Goal: Check status: Check status

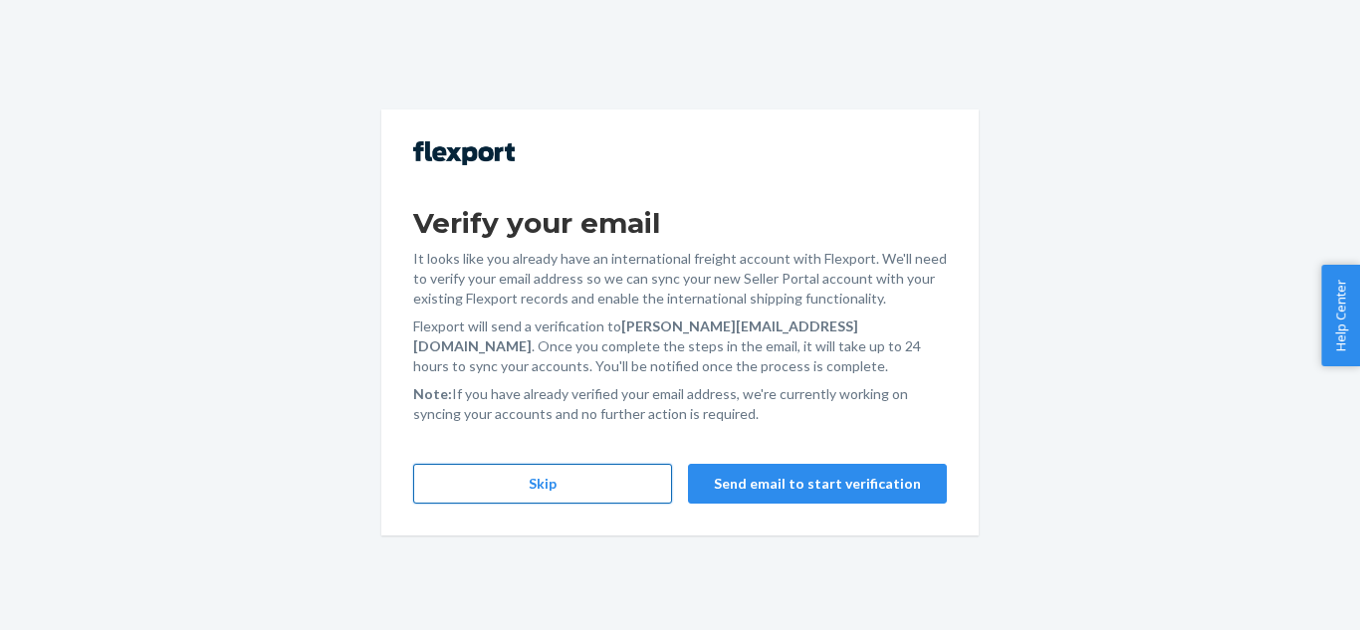
click at [621, 476] on button "Skip" at bounding box center [542, 484] width 259 height 40
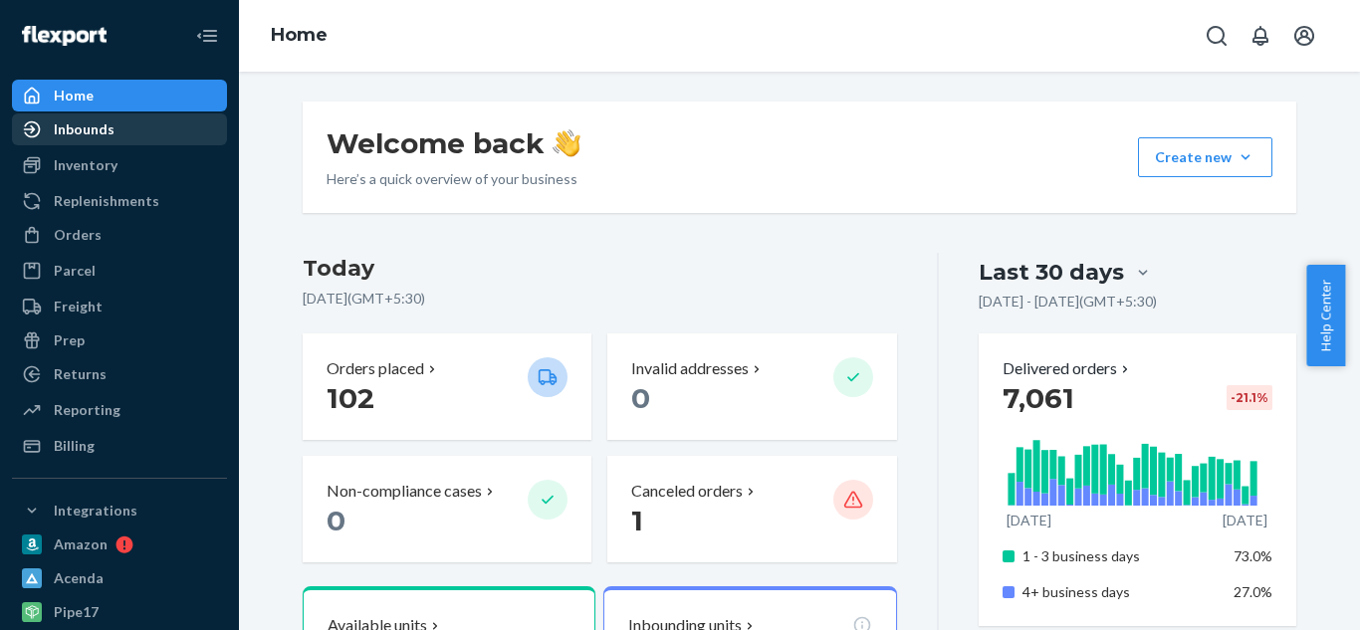
click at [98, 127] on div "Inbounds" at bounding box center [84, 129] width 61 height 20
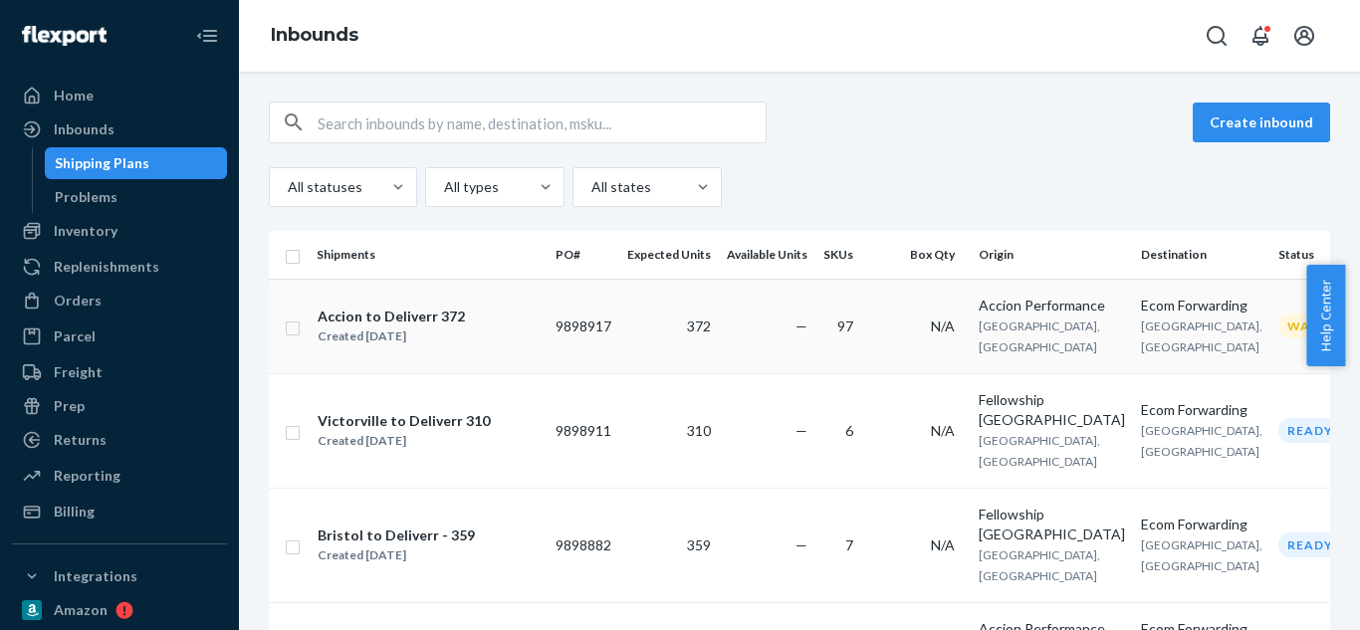
scroll to position [828, 0]
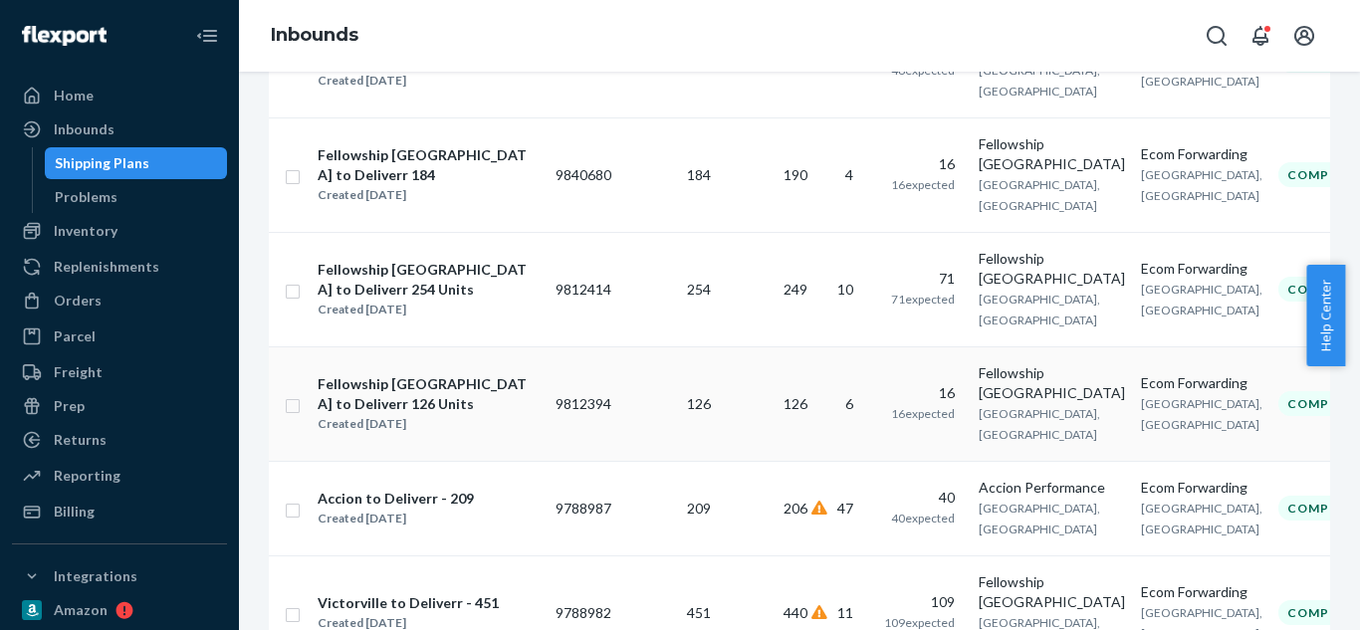
click at [703, 346] on td "126" at bounding box center [669, 403] width 100 height 115
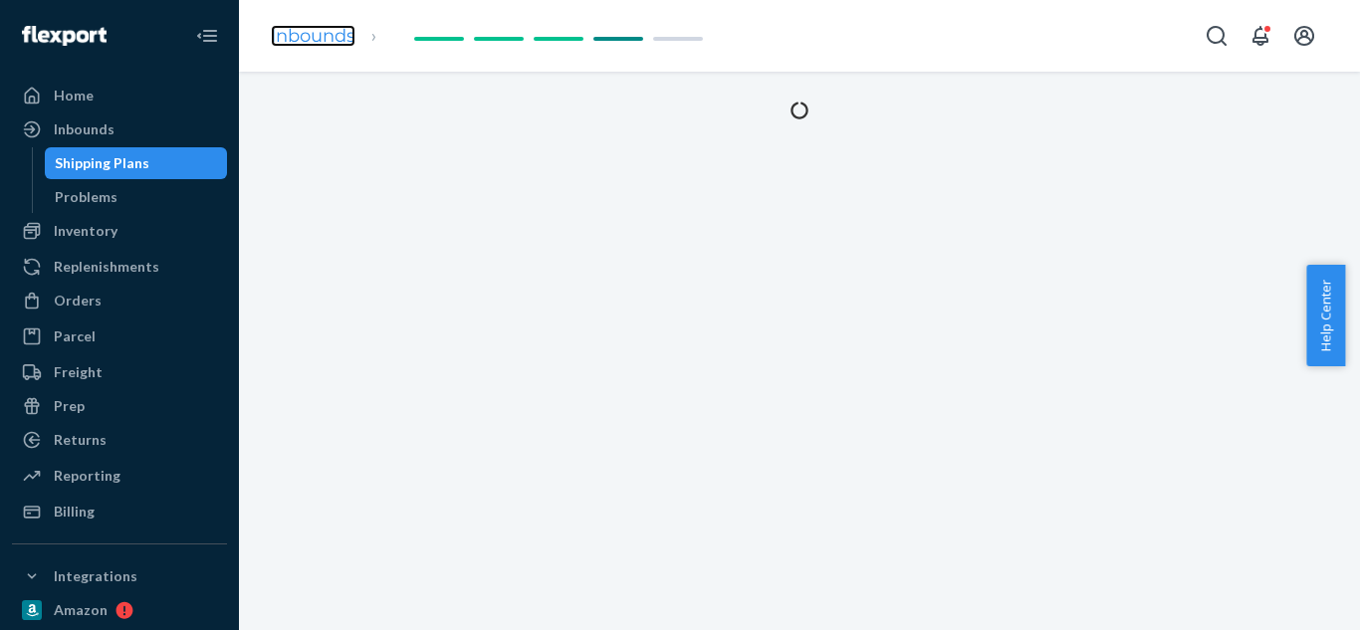
click at [303, 34] on link "Inbounds" at bounding box center [313, 36] width 85 height 22
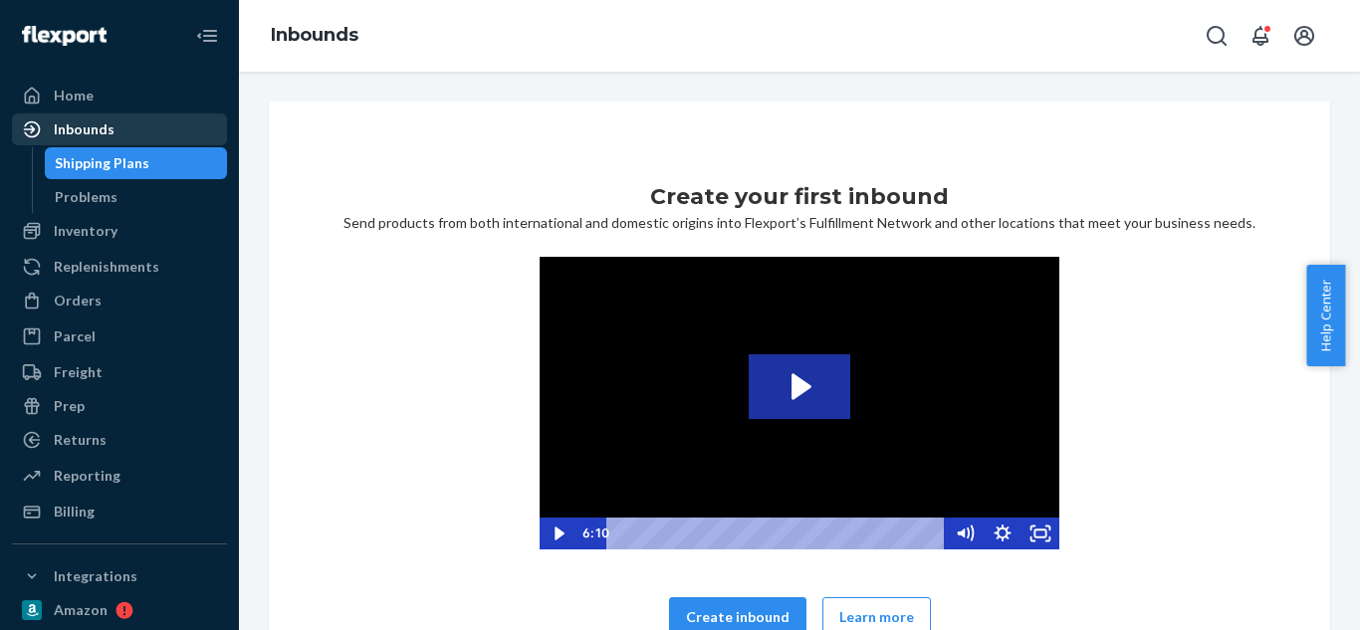
click at [91, 124] on div "Inbounds" at bounding box center [84, 129] width 61 height 20
click at [81, 125] on div "Inbounds" at bounding box center [84, 129] width 61 height 20
click at [75, 134] on div "Inbounds" at bounding box center [84, 129] width 61 height 20
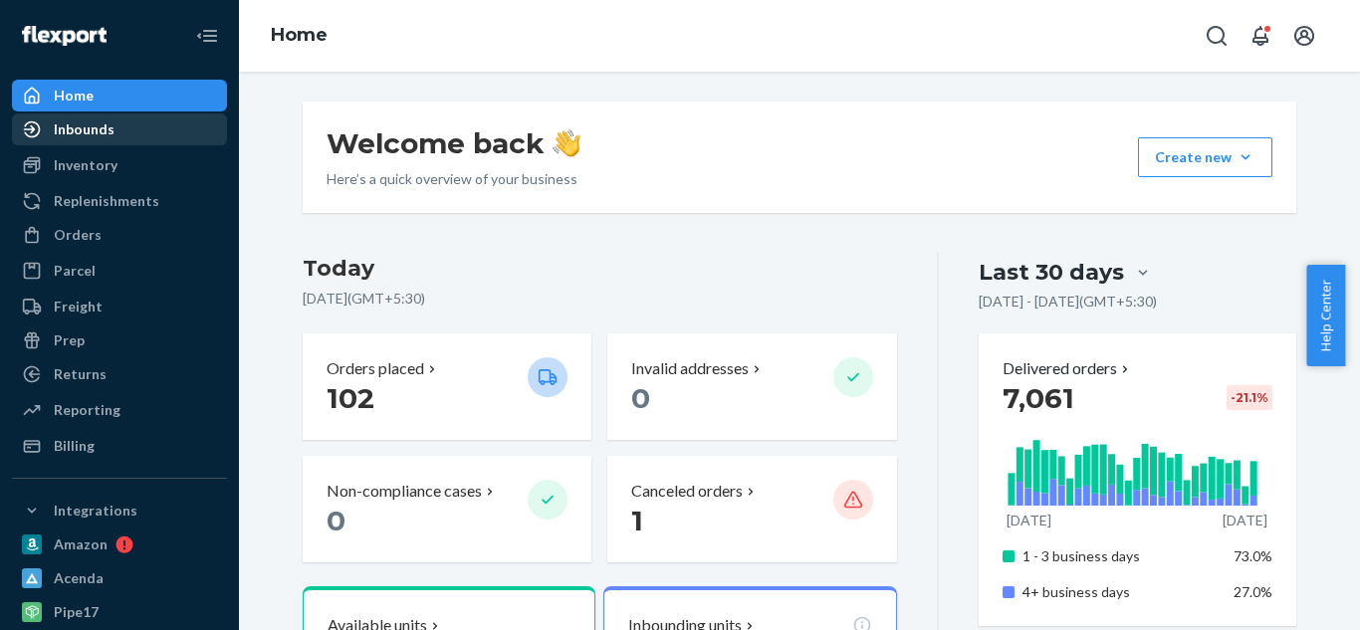
click at [107, 126] on div "Inbounds" at bounding box center [84, 129] width 61 height 20
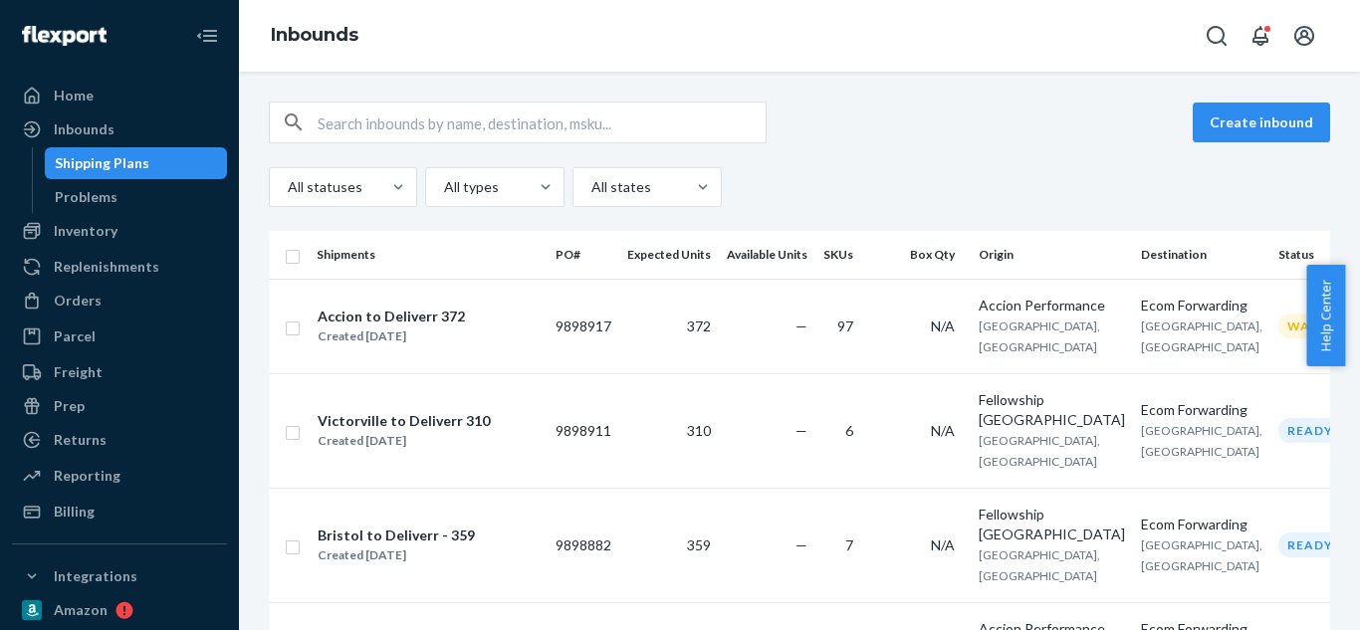
scroll to position [515, 0]
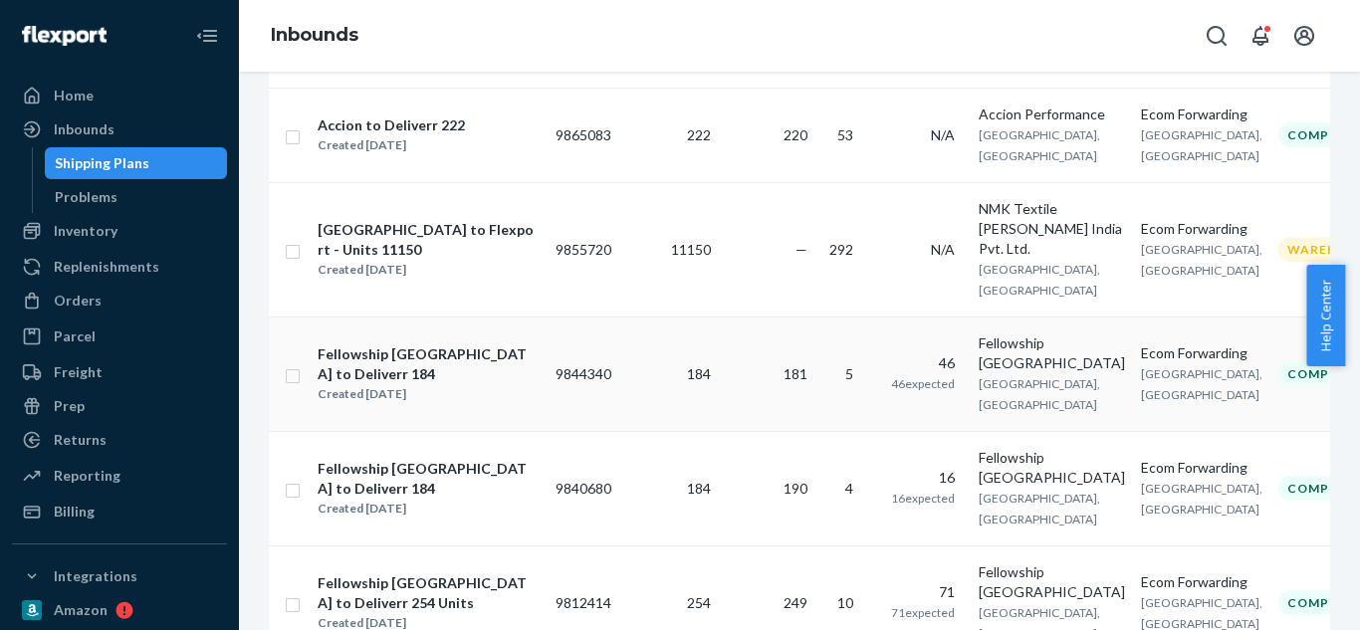
click at [401, 345] on div "Fellowship [GEOGRAPHIC_DATA] to Deliverr 184" at bounding box center [428, 365] width 221 height 40
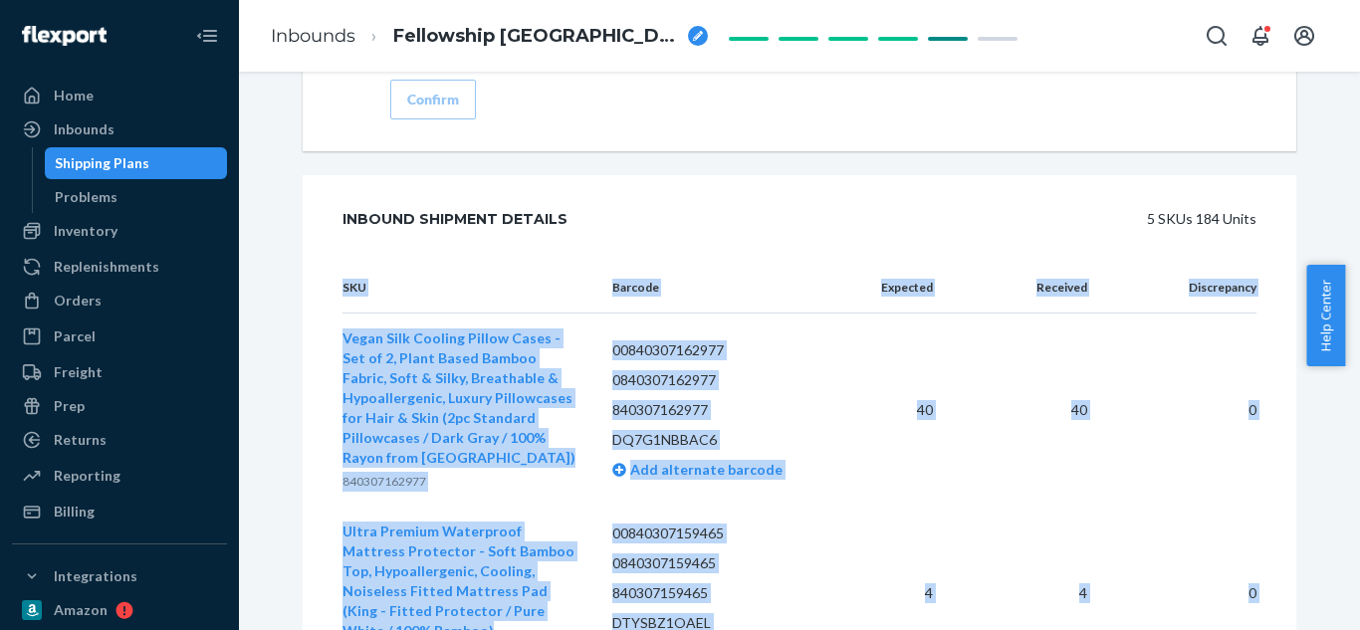
scroll to position [3106, 0]
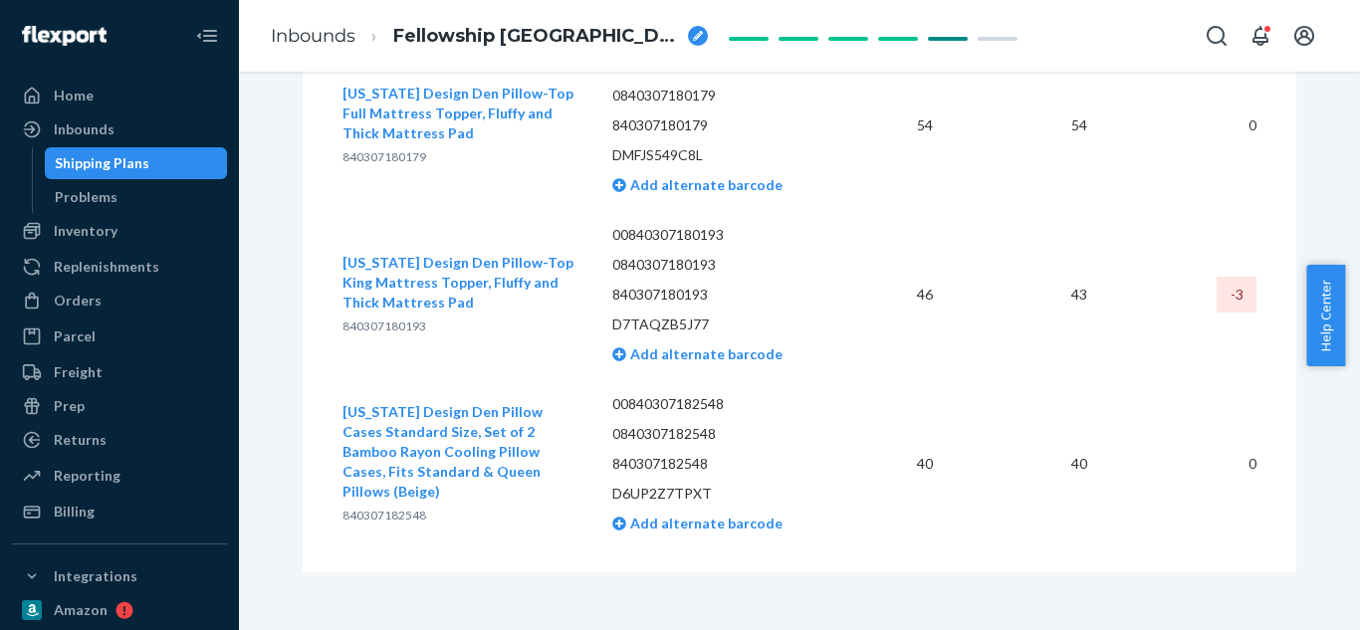
drag, startPoint x: 326, startPoint y: 288, endPoint x: 1270, endPoint y: 451, distance: 957.9
click at [1270, 451] on div "SKU Barcode Expected Received Discrepancy Vegan Silk Cooling Pillow Cases - Set…" at bounding box center [800, 98] width 994 height 949
drag, startPoint x: 814, startPoint y: 310, endPoint x: 845, endPoint y: 227, distance: 88.2
click at [849, 227] on td "46" at bounding box center [899, 294] width 100 height 169
drag, startPoint x: 683, startPoint y: 352, endPoint x: 788, endPoint y: 238, distance: 155.1
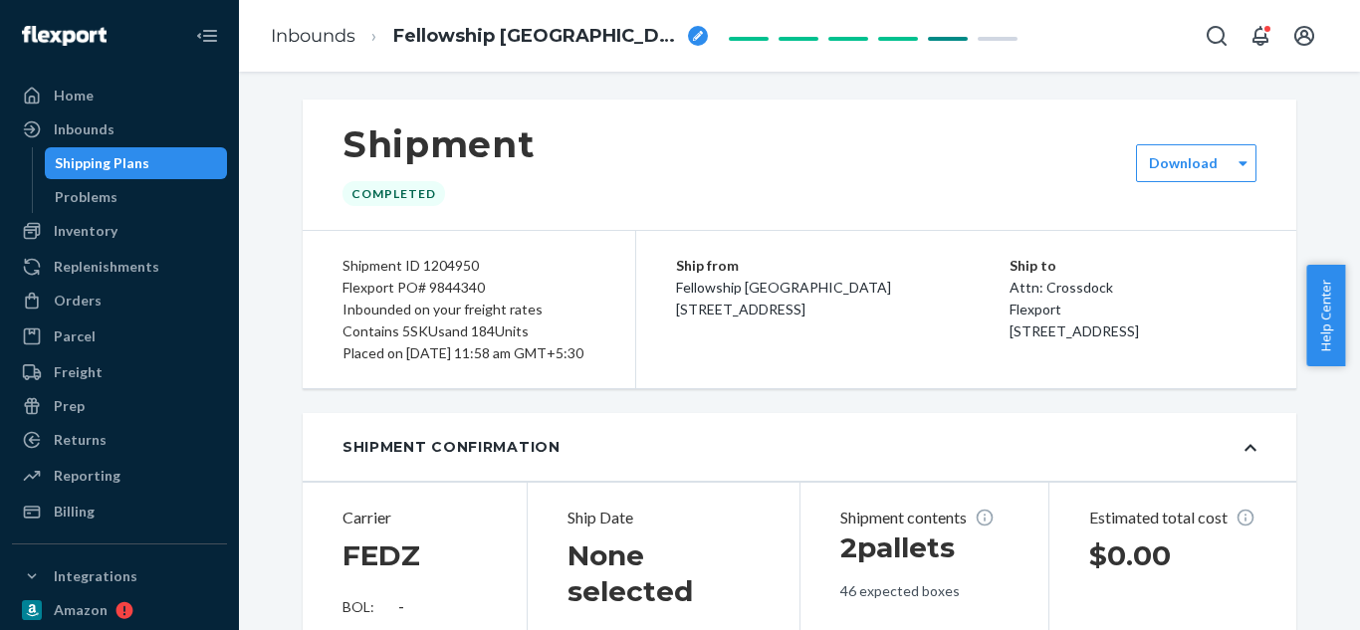
scroll to position [0, 0]
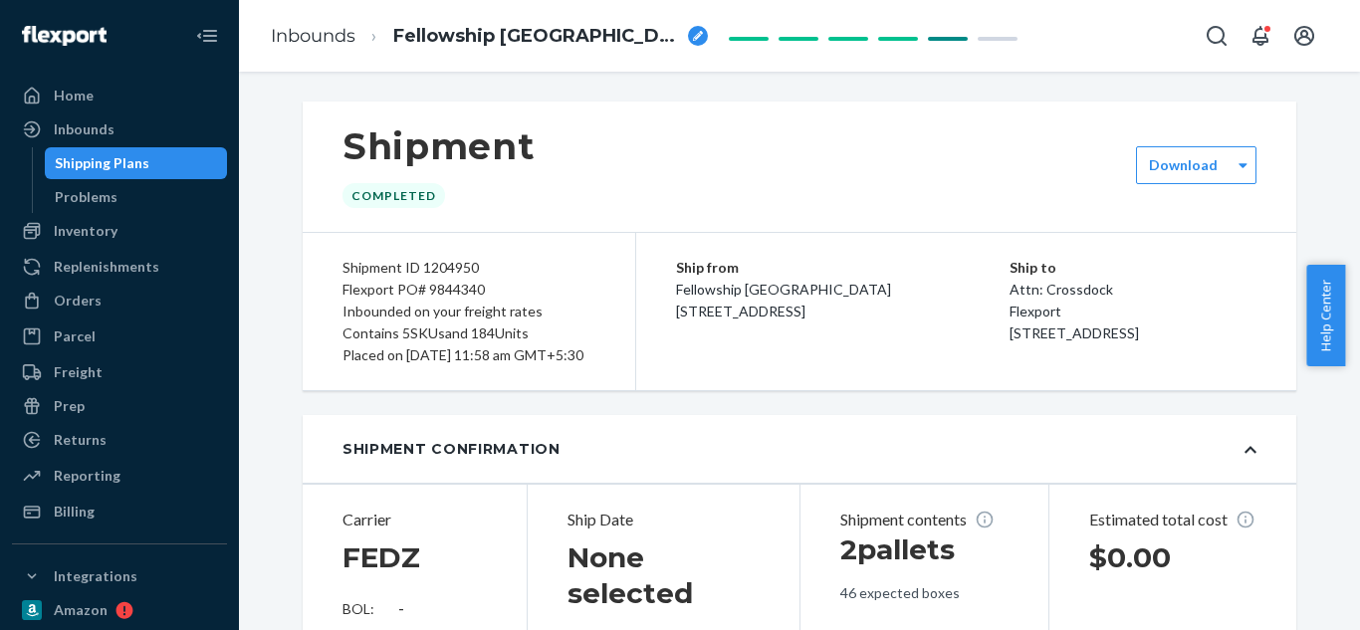
drag, startPoint x: 810, startPoint y: 337, endPoint x: 663, endPoint y: 286, distance: 155.9
click at [663, 286] on div "Ship from Fellowship [GEOGRAPHIC_DATA] [STREET_ADDRESS] Ship to Attn: Crossdock…" at bounding box center [966, 311] width 660 height 157
copy span "Fellowship [GEOGRAPHIC_DATA] [STREET_ADDRESS]"
drag, startPoint x: 1119, startPoint y: 361, endPoint x: 941, endPoint y: 290, distance: 192.1
click at [941, 290] on div "Ship from Fellowship [GEOGRAPHIC_DATA] [STREET_ADDRESS] Ship to Attn: Crossdock…" at bounding box center [966, 311] width 660 height 157
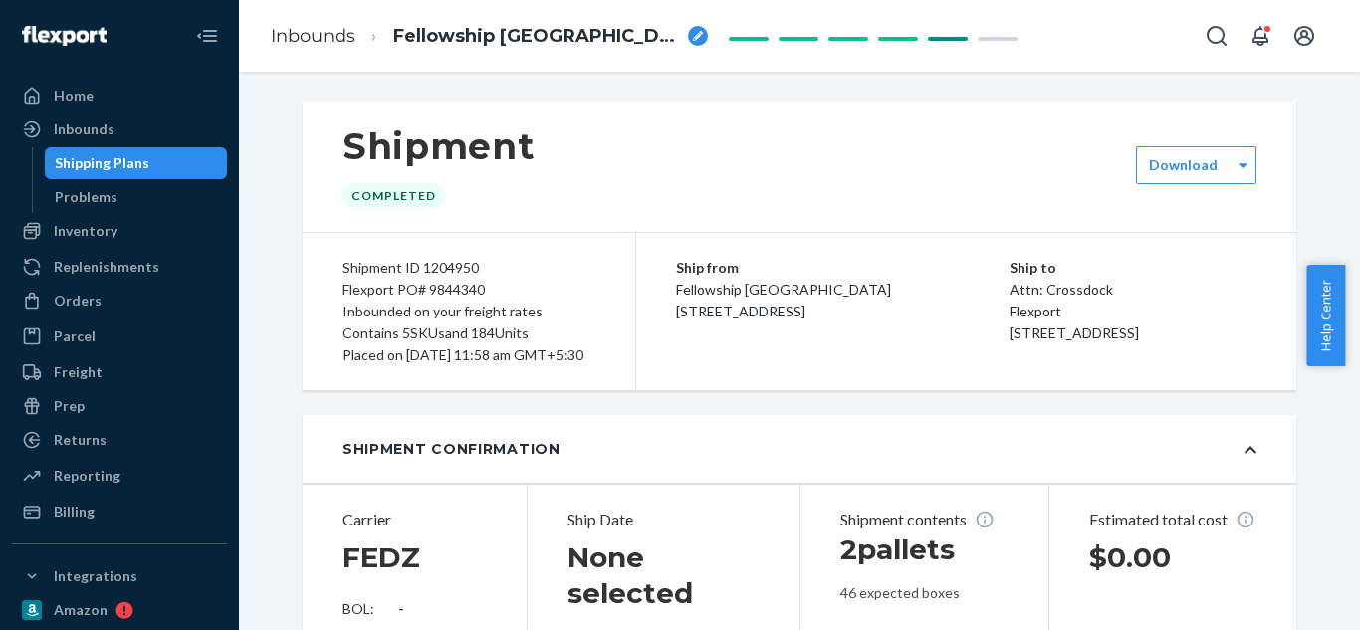
copy div "Attn: Crossdock Flexport [STREET_ADDRESS]"
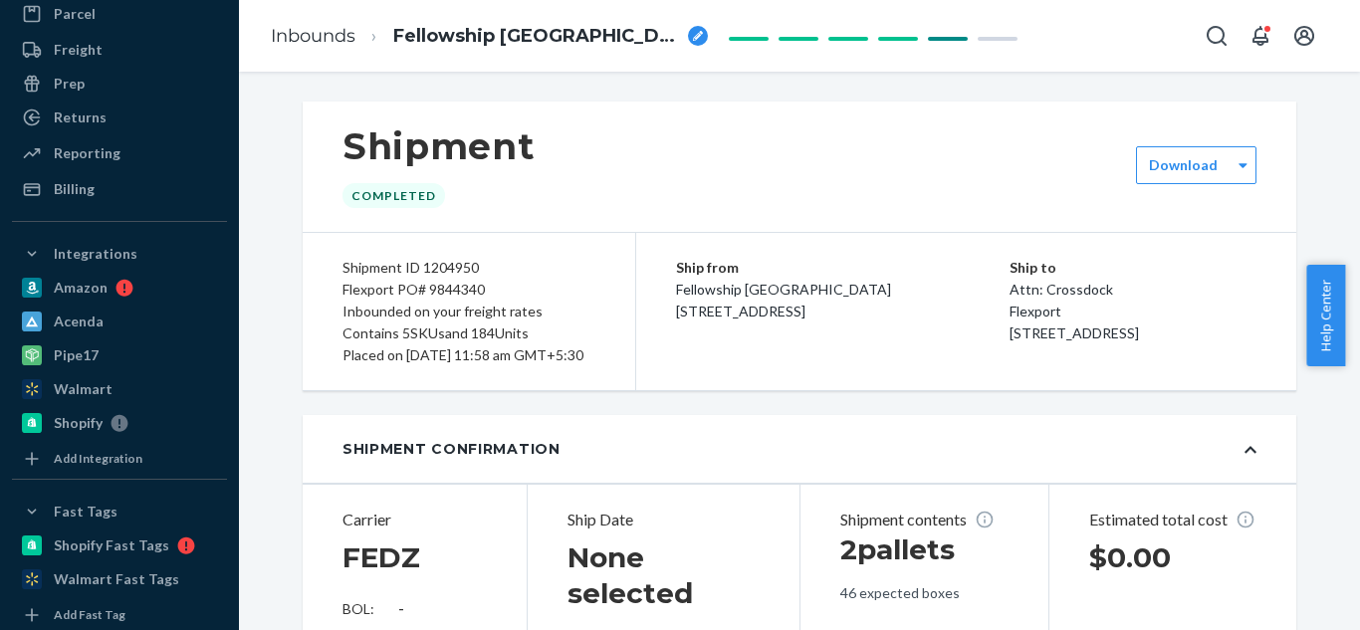
scroll to position [485, 0]
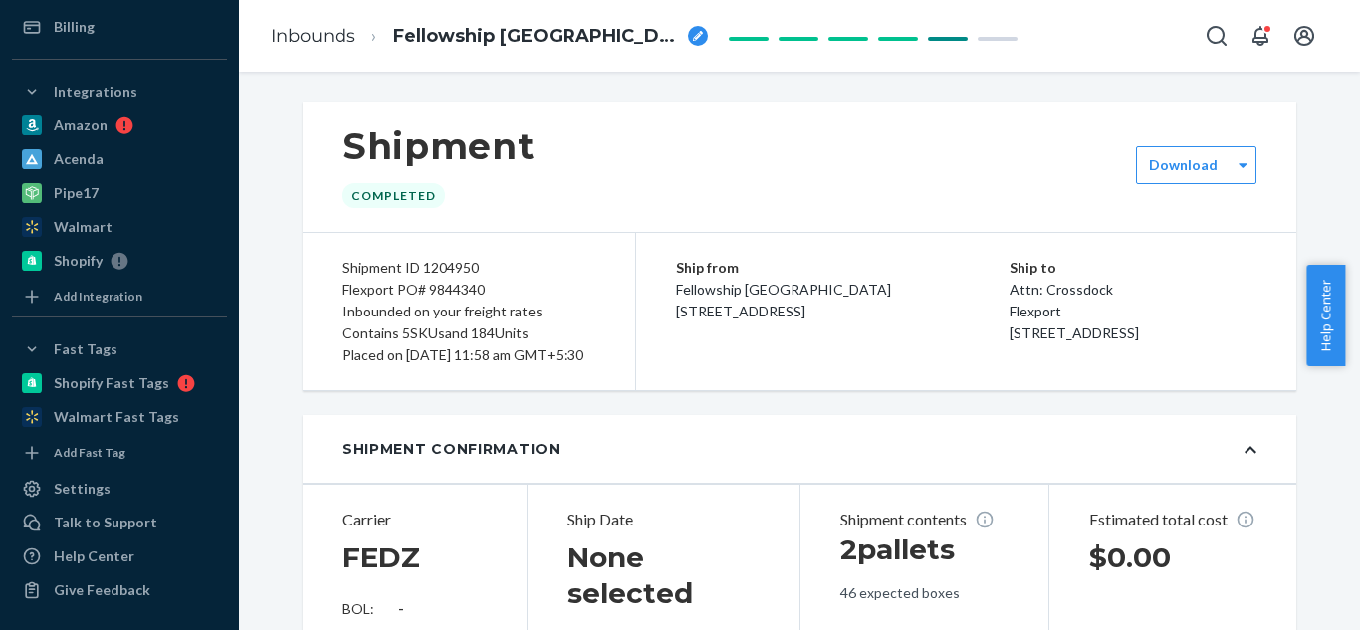
click at [436, 284] on div "Flexport PO# 9844340" at bounding box center [469, 290] width 253 height 22
drag, startPoint x: 321, startPoint y: 38, endPoint x: 677, endPoint y: 286, distance: 434.2
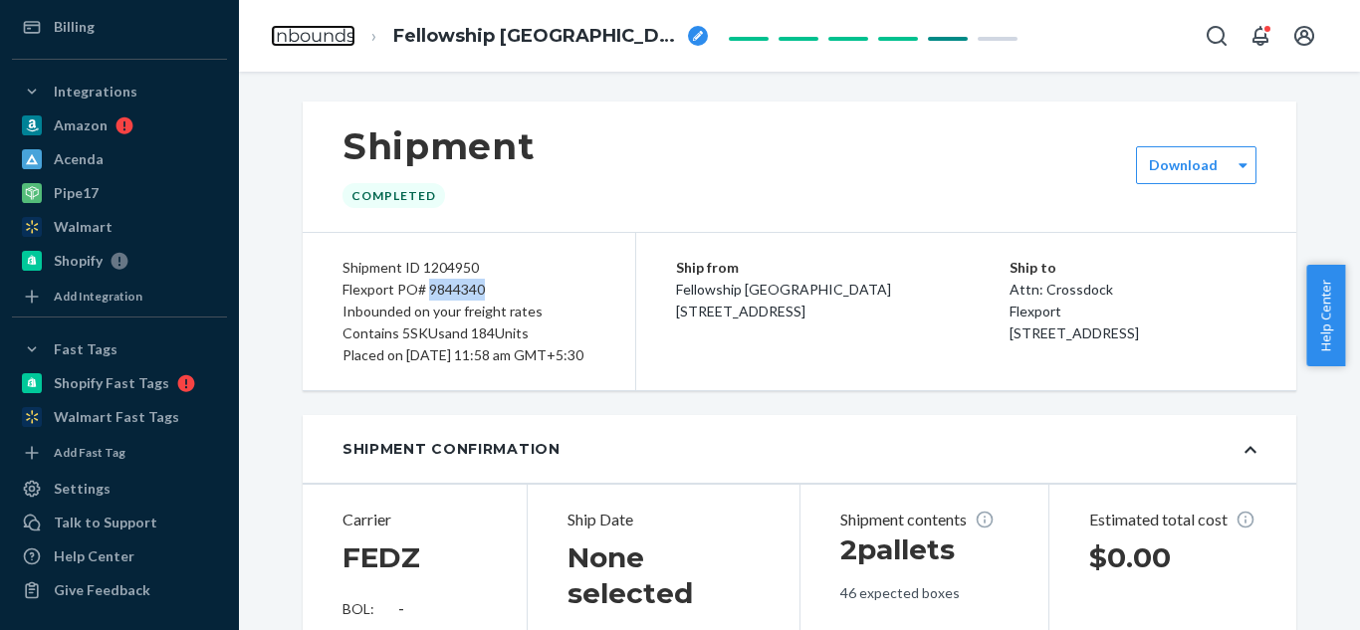
click at [321, 38] on link "Inbounds" at bounding box center [313, 36] width 85 height 22
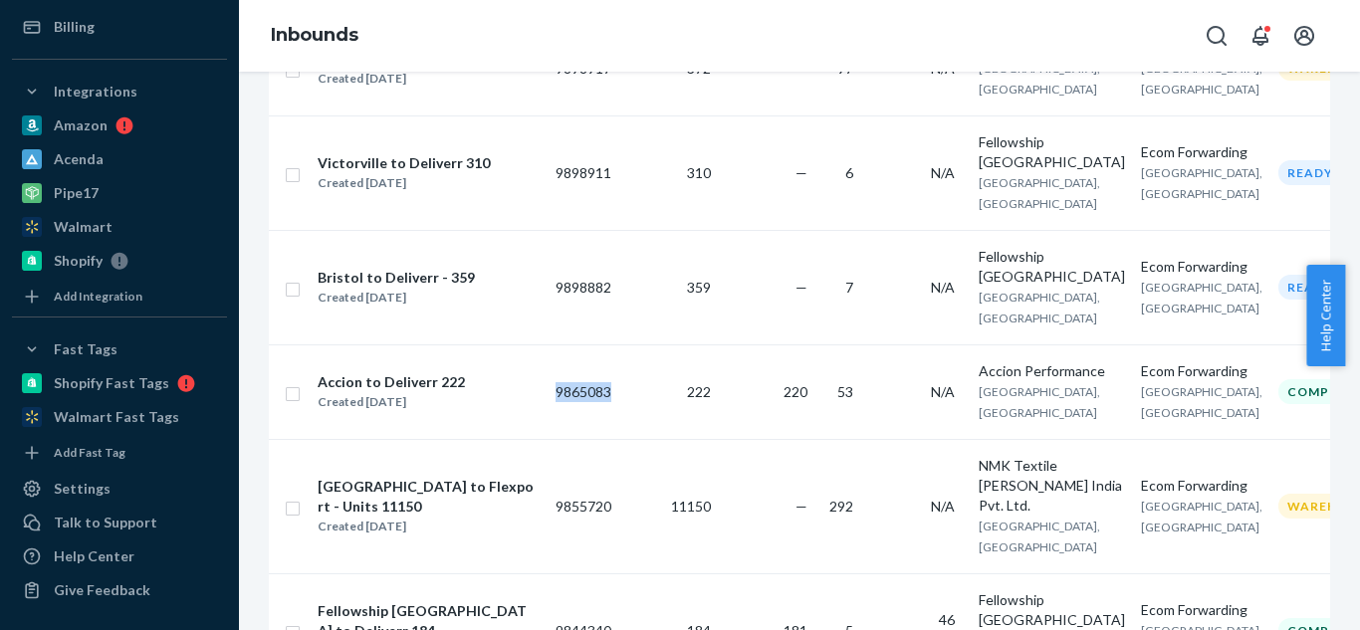
scroll to position [324, 0]
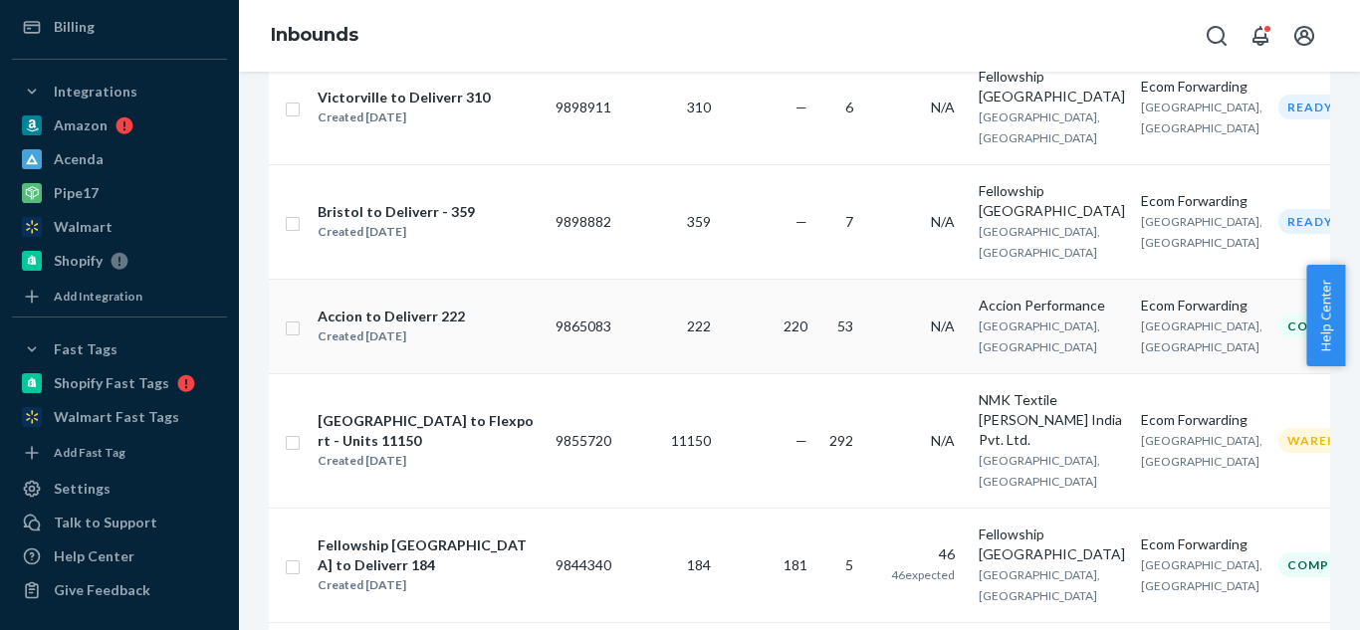
click at [751, 317] on td "220" at bounding box center [767, 326] width 97 height 95
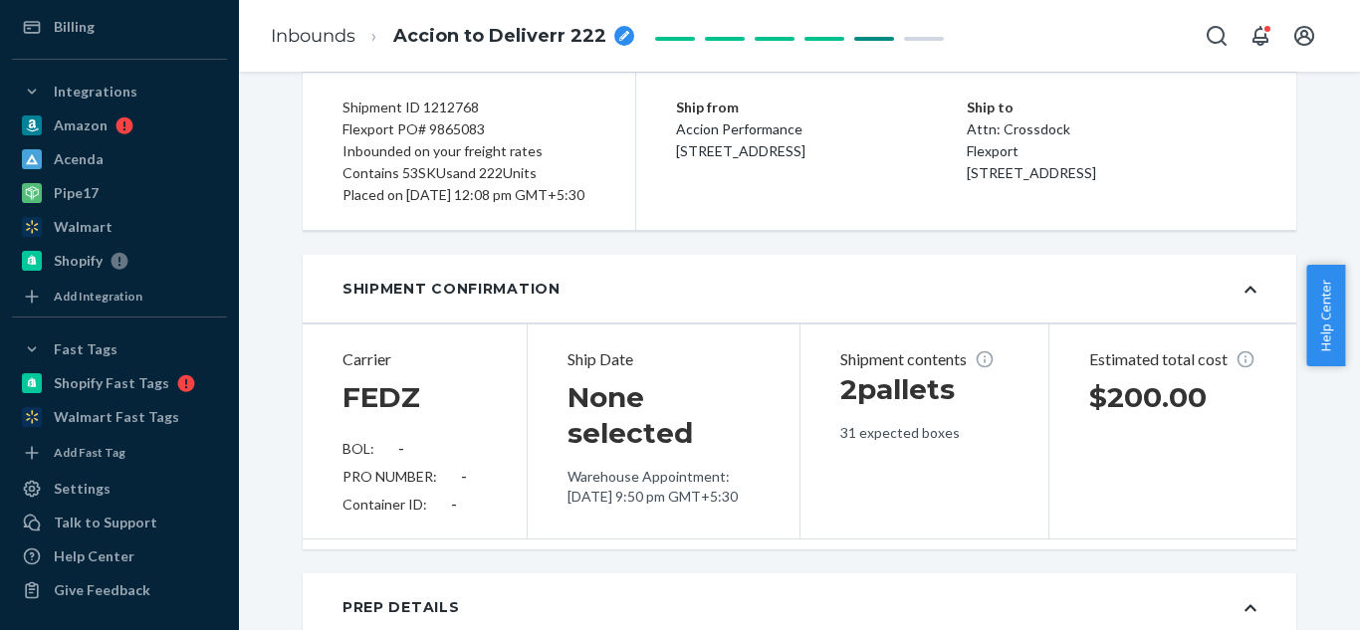
scroll to position [159, 0]
click at [454, 107] on div "Shipment ID 1212768" at bounding box center [469, 109] width 253 height 22
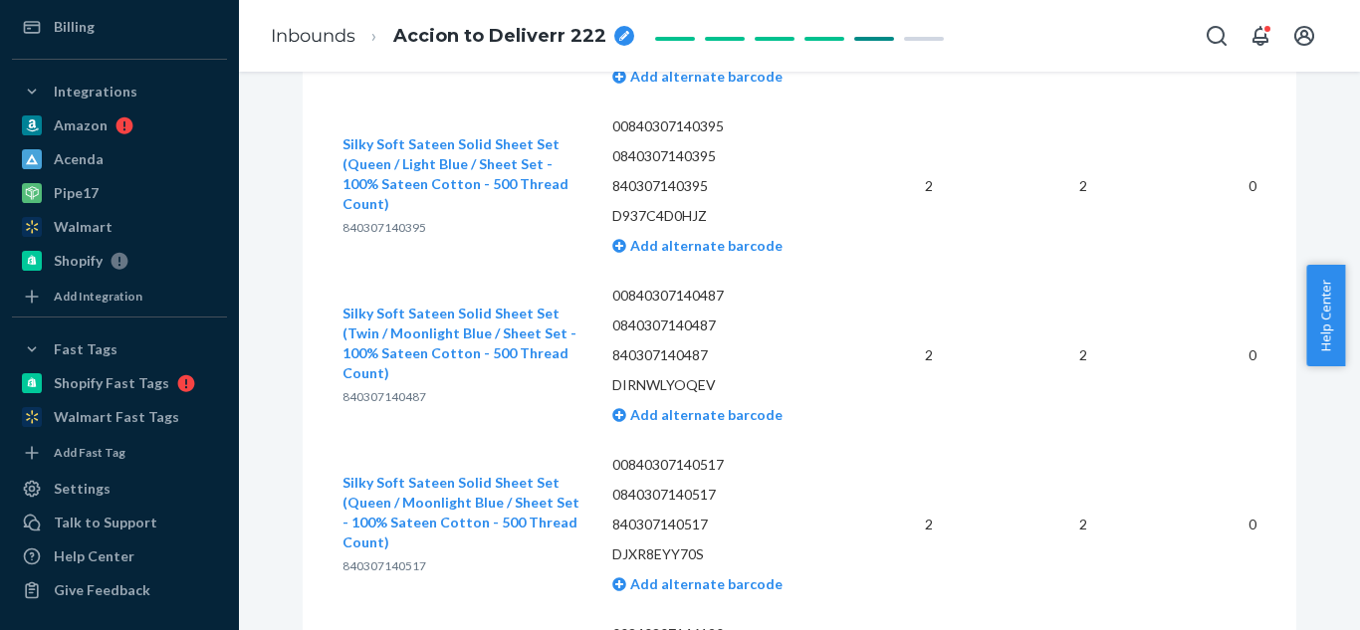
scroll to position [8842, 0]
